Goal: Complete application form

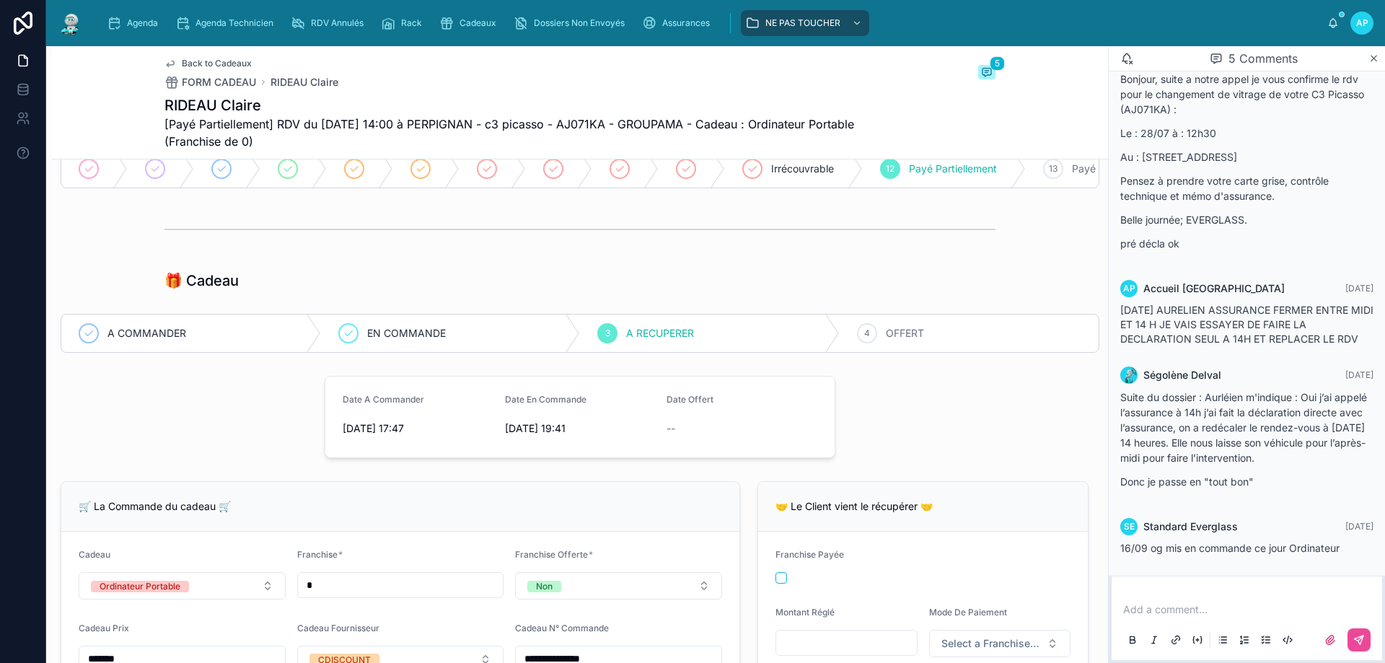
scroll to position [144, 0]
click at [887, 349] on div "4 OFFERT" at bounding box center [970, 331] width 260 height 38
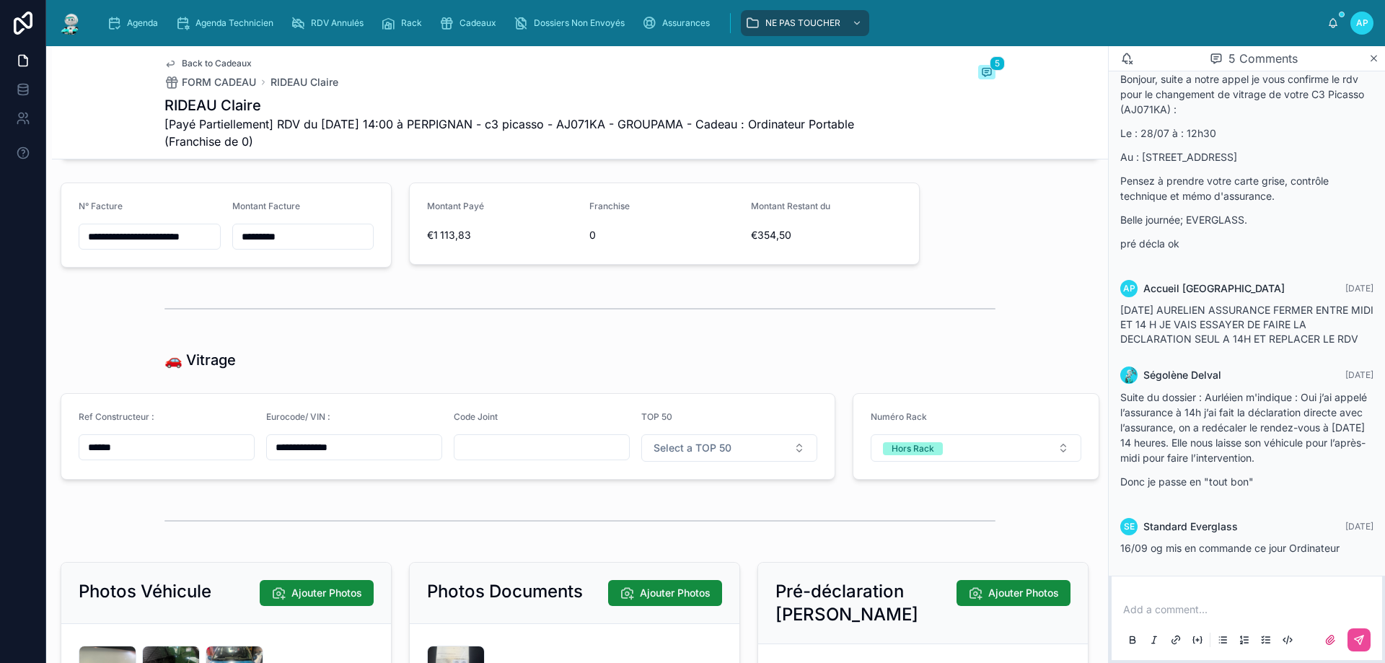
scroll to position [2597, 0]
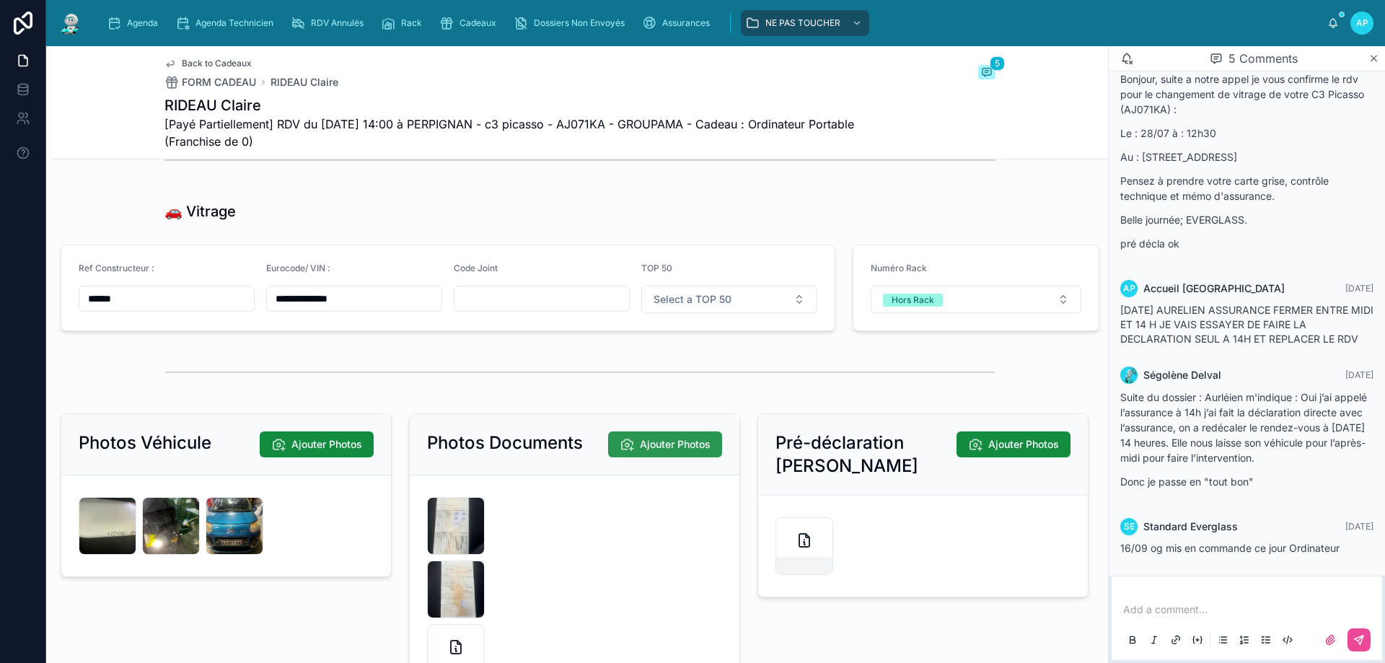
click at [620, 452] on icon at bounding box center [627, 444] width 14 height 14
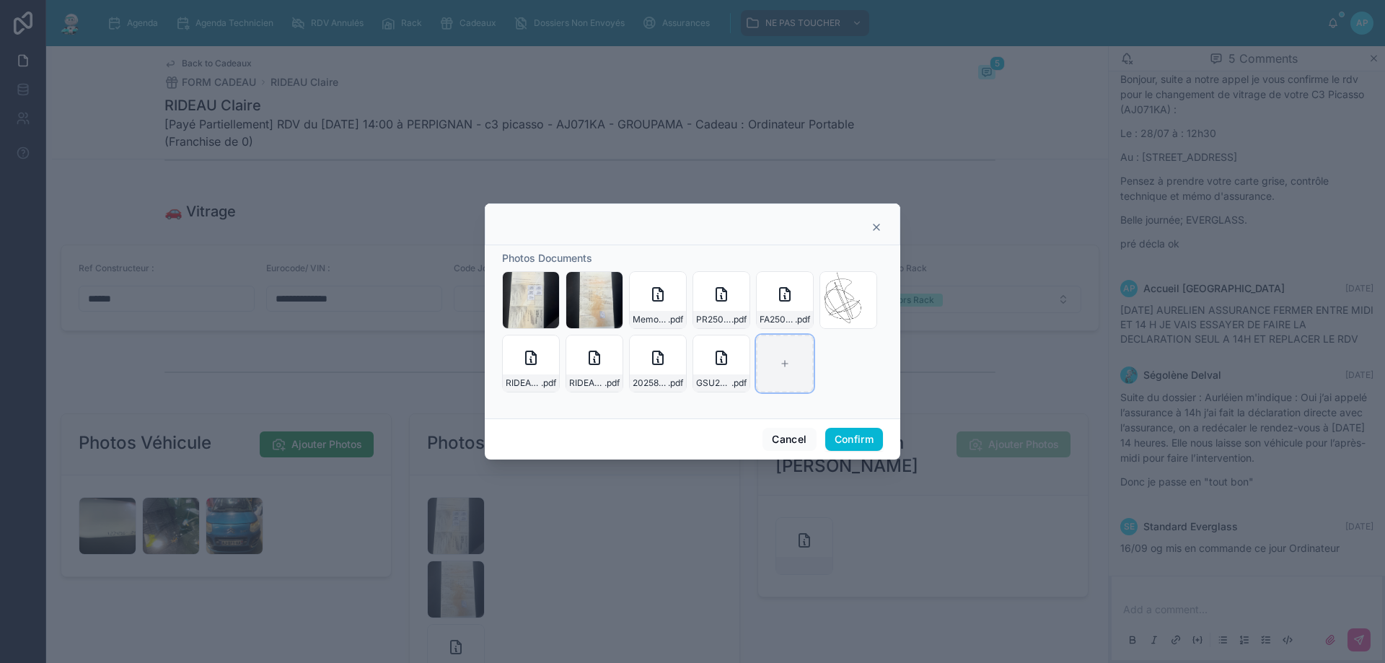
click at [791, 362] on div at bounding box center [785, 364] width 58 height 58
type input "**********"
click at [849, 439] on button "Confirm" at bounding box center [854, 439] width 58 height 23
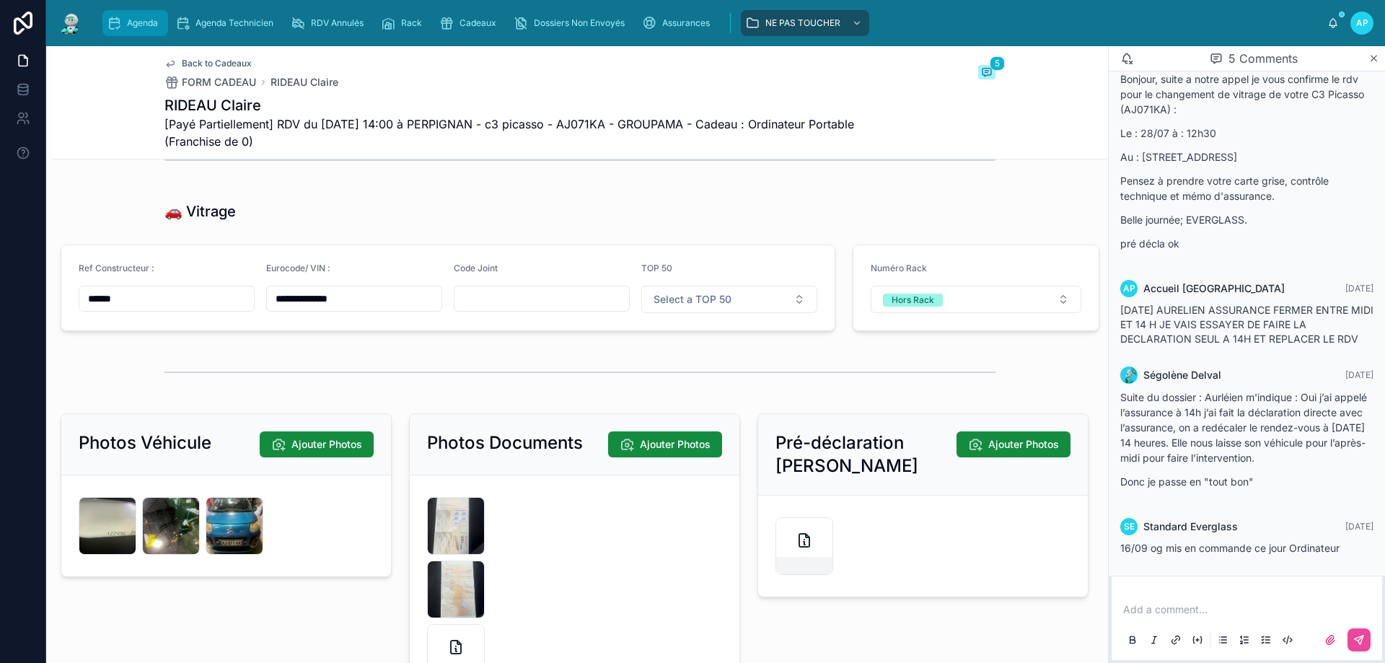
click at [130, 10] on link "Agenda" at bounding box center [135, 23] width 66 height 26
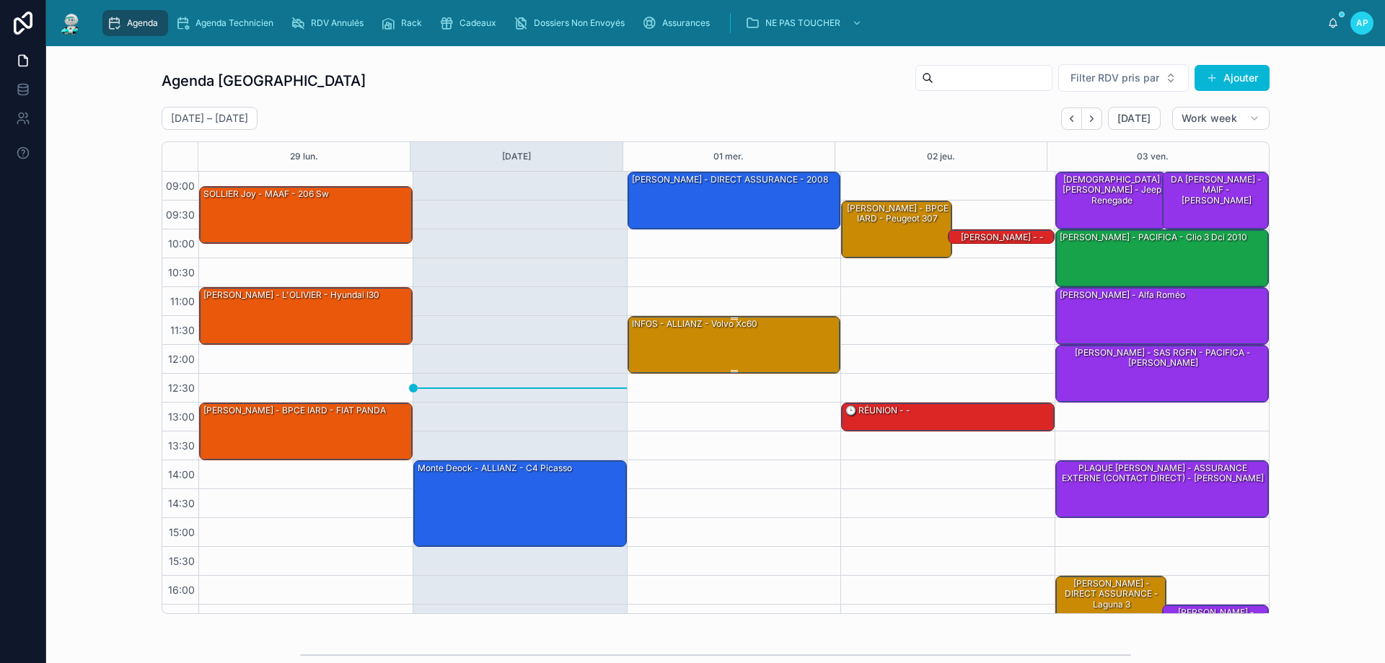
click at [711, 328] on div "INFOS - ALLIANZ - Volvo xc60" at bounding box center [694, 323] width 128 height 13
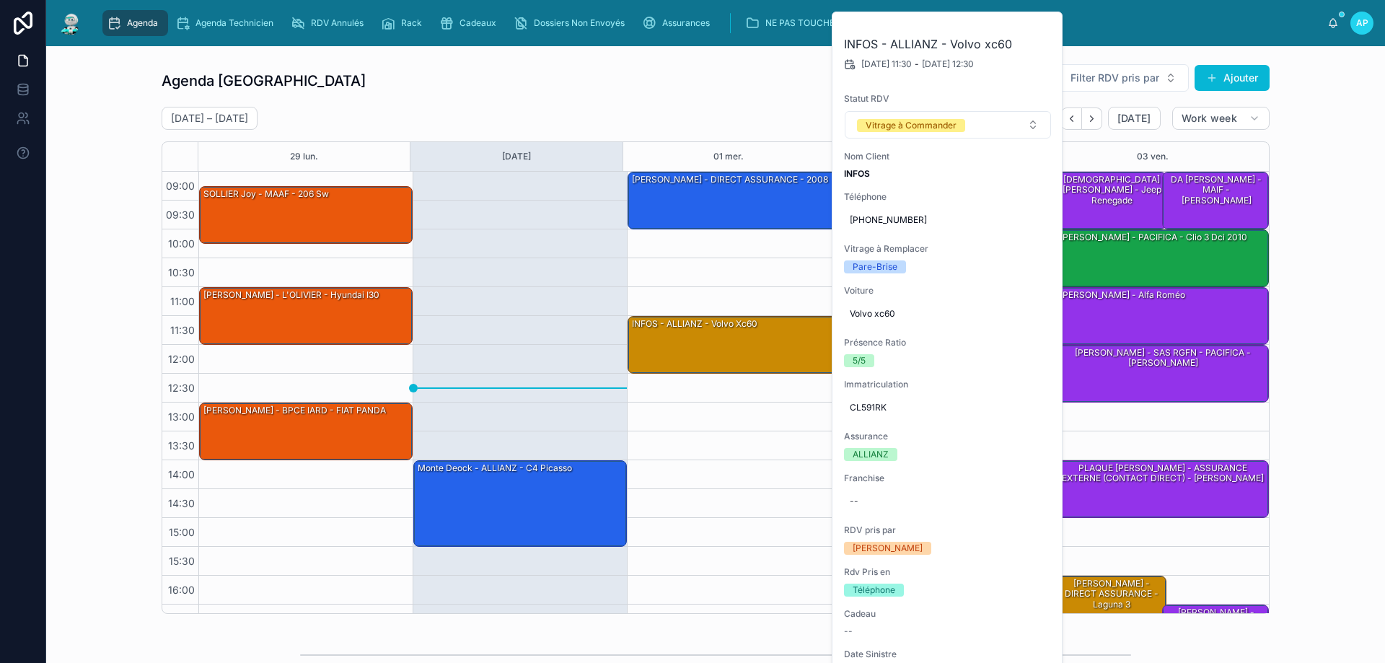
click at [591, 260] on div "14:00 – 15:30 monte deock - ALLIANZ - c4 picasso" at bounding box center [520, 431] width 214 height 519
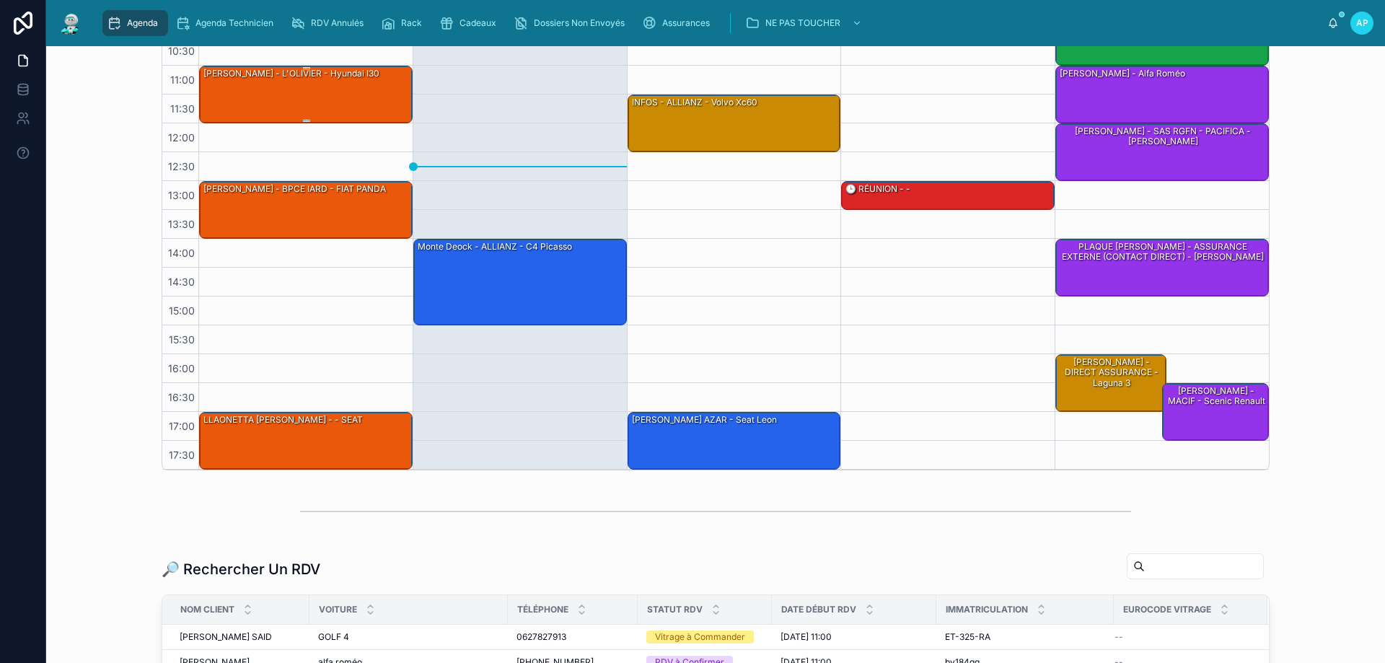
scroll to position [144, 0]
